Goal: Navigation & Orientation: Find specific page/section

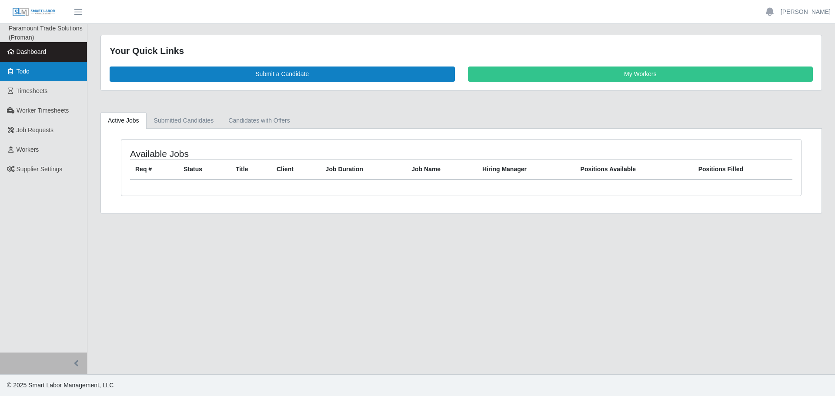
click at [23, 77] on link "Todo" at bounding box center [43, 72] width 87 height 20
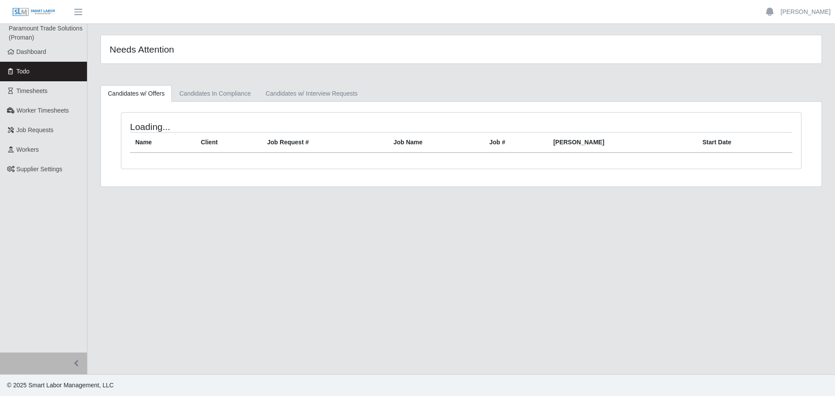
click at [27, 77] on link "Todo" at bounding box center [43, 72] width 87 height 20
click at [27, 55] on span "Dashboard" at bounding box center [32, 51] width 30 height 7
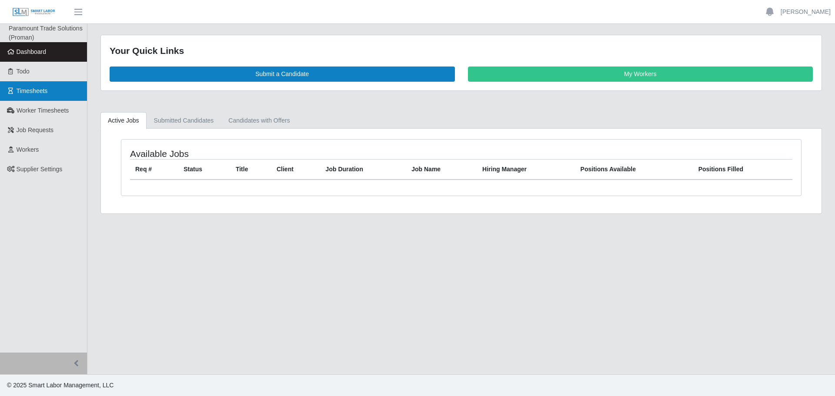
click at [46, 92] on span "Timesheets" at bounding box center [32, 90] width 31 height 7
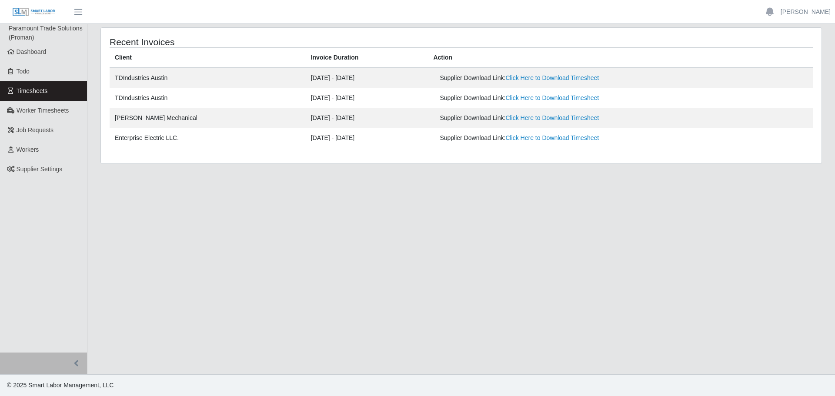
click at [62, 228] on ul "Paramount Trade Solutions (Proman) Dashboard Todo Timesheets Worker Timesheets …" at bounding box center [43, 188] width 87 height 329
click at [29, 62] on link "Todo" at bounding box center [43, 72] width 87 height 20
